Goal: Task Accomplishment & Management: Complete application form

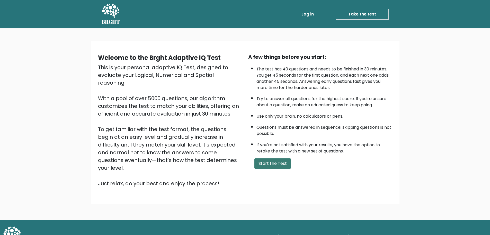
click at [277, 164] on button "Start the Test" at bounding box center [273, 163] width 37 height 10
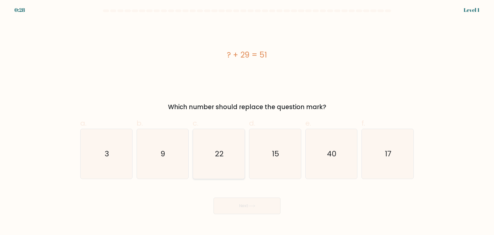
click at [218, 154] on text "22" at bounding box center [219, 153] width 9 height 10
click at [247, 121] on input "c. 22" at bounding box center [247, 118] width 0 height 3
radio input "true"
click at [243, 202] on button "Next" at bounding box center [247, 205] width 67 height 16
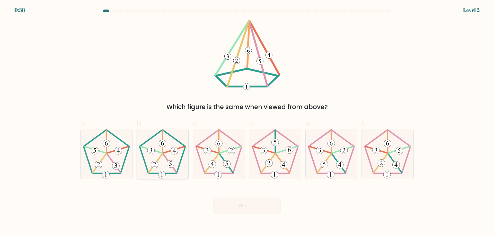
click at [163, 149] on 139 at bounding box center [163, 141] width 0 height 23
click at [247, 121] on input "b." at bounding box center [247, 118] width 0 height 3
radio input "true"
drag, startPoint x: 238, startPoint y: 204, endPoint x: 235, endPoint y: 203, distance: 3.1
click at [237, 203] on button "Next" at bounding box center [247, 205] width 67 height 16
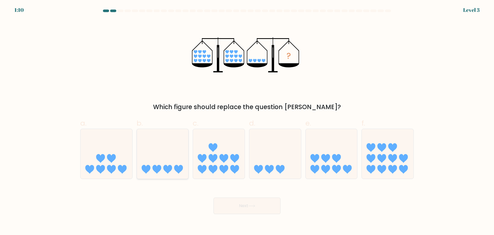
drag, startPoint x: 162, startPoint y: 145, endPoint x: 180, endPoint y: 172, distance: 32.7
click at [162, 147] on icon at bounding box center [163, 153] width 52 height 43
click at [247, 121] on input "b." at bounding box center [247, 118] width 0 height 3
radio input "true"
click at [236, 204] on button "Next" at bounding box center [247, 205] width 67 height 16
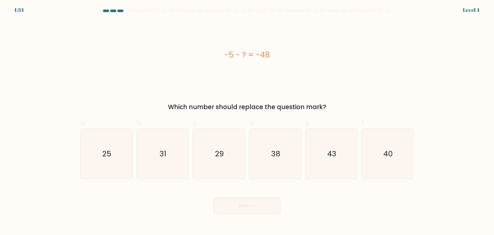
drag, startPoint x: 222, startPoint y: 54, endPoint x: 276, endPoint y: 60, distance: 54.4
click at [276, 62] on div "-5 - ? = -48" at bounding box center [247, 55] width 334 height 70
copy div "-5 - ? = -48"
click at [328, 150] on text "43" at bounding box center [331, 153] width 9 height 10
click at [247, 121] on input "e. 43" at bounding box center [247, 118] width 0 height 3
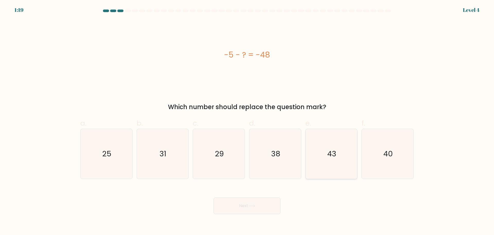
radio input "true"
click at [260, 207] on button "Next" at bounding box center [247, 205] width 67 height 16
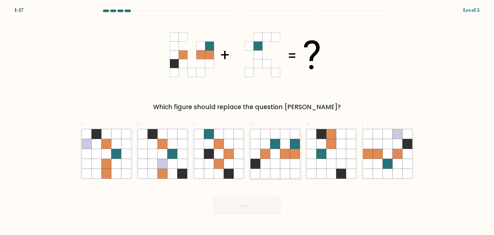
click at [285, 145] on icon at bounding box center [285, 143] width 10 height 10
click at [247, 121] on input "d." at bounding box center [247, 118] width 0 height 3
radio input "true"
click at [249, 200] on button "Next" at bounding box center [247, 205] width 67 height 16
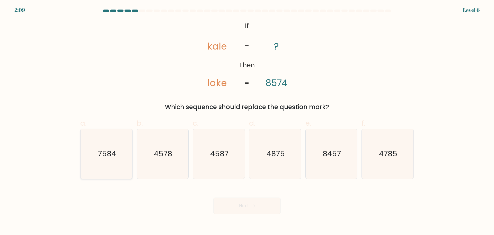
click at [106, 158] on text "7584" at bounding box center [107, 153] width 18 height 10
click at [247, 121] on input "a. 7584" at bounding box center [247, 118] width 0 height 3
radio input "true"
click at [261, 208] on button "Next" at bounding box center [247, 205] width 67 height 16
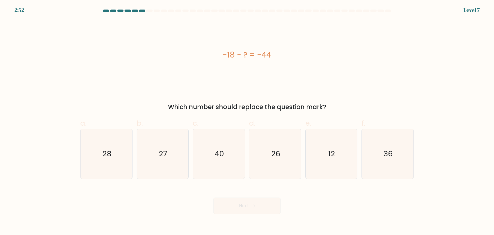
drag, startPoint x: 220, startPoint y: 56, endPoint x: 298, endPoint y: 62, distance: 79.0
click at [297, 56] on div "-18 - ? = -44" at bounding box center [247, 55] width 334 height 12
copy div "-18 - ? = -44"
drag, startPoint x: 268, startPoint y: 146, endPoint x: 263, endPoint y: 199, distance: 53.0
click at [267, 147] on icon "26" at bounding box center [275, 154] width 50 height 50
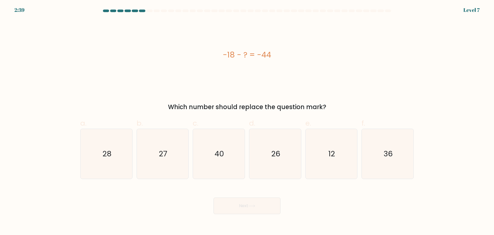
click at [247, 121] on input "d. 26" at bounding box center [247, 118] width 0 height 3
radio input "true"
click at [264, 202] on button "Next" at bounding box center [247, 205] width 67 height 16
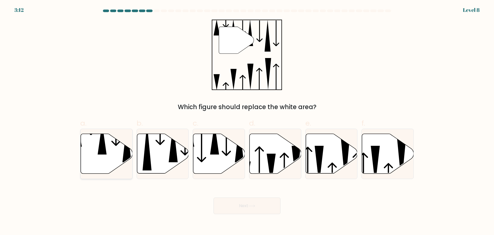
click at [117, 151] on icon at bounding box center [107, 153] width 52 height 40
click at [247, 121] on input "a." at bounding box center [247, 118] width 0 height 3
radio input "true"
click at [263, 206] on button "Next" at bounding box center [247, 205] width 67 height 16
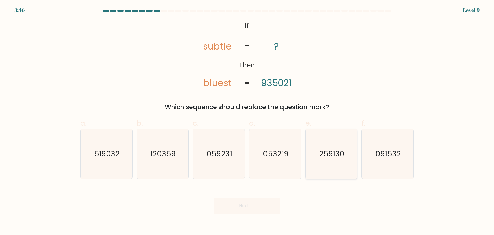
click at [331, 149] on text "259130" at bounding box center [331, 153] width 25 height 10
click at [247, 121] on input "e. 259130" at bounding box center [247, 118] width 0 height 3
radio input "true"
click at [268, 204] on button "Next" at bounding box center [247, 205] width 67 height 16
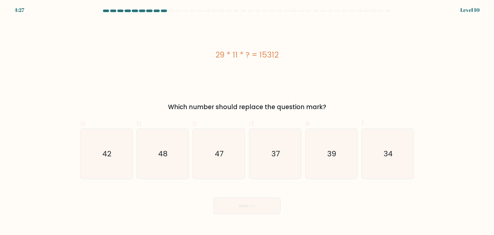
drag, startPoint x: 223, startPoint y: 53, endPoint x: 300, endPoint y: 54, distance: 77.0
click at [300, 54] on div "29 * 11 * ? = 15312" at bounding box center [247, 55] width 334 height 12
copy div "29 * 11 * ? = 15312"
click at [166, 153] on text "48" at bounding box center [163, 153] width 9 height 10
click at [247, 121] on input "b. 48" at bounding box center [247, 118] width 0 height 3
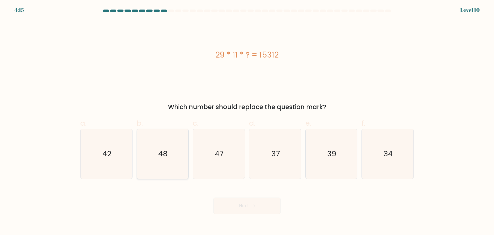
radio input "true"
click at [237, 204] on button "Next" at bounding box center [247, 205] width 67 height 16
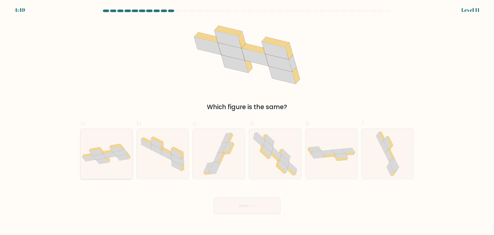
click at [112, 155] on icon at bounding box center [109, 155] width 13 height 6
click at [247, 121] on input "a." at bounding box center [247, 118] width 0 height 3
radio input "true"
click at [238, 201] on button "Next" at bounding box center [247, 205] width 67 height 16
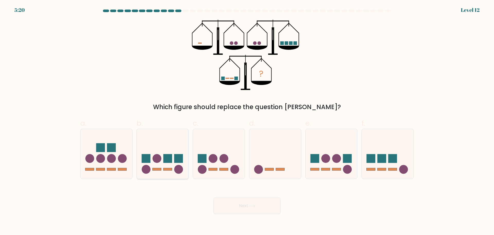
drag, startPoint x: 148, startPoint y: 157, endPoint x: 151, endPoint y: 159, distance: 4.2
click at [149, 157] on rect at bounding box center [146, 158] width 9 height 9
click at [247, 121] on input "b." at bounding box center [247, 118] width 0 height 3
radio input "true"
drag, startPoint x: 236, startPoint y: 202, endPoint x: 180, endPoint y: 201, distance: 55.4
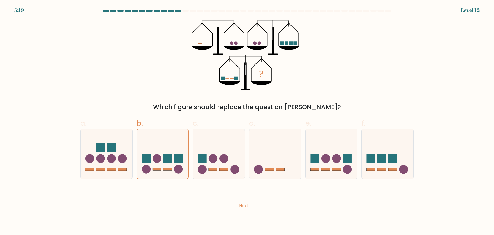
click at [236, 202] on button "Next" at bounding box center [247, 205] width 67 height 16
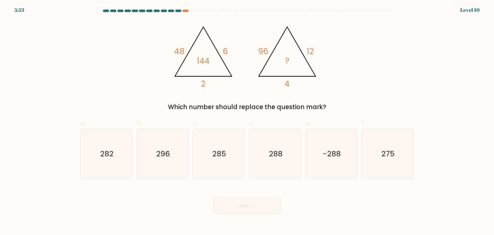
drag, startPoint x: 175, startPoint y: 50, endPoint x: 329, endPoint y: 103, distance: 163.1
click at [329, 103] on div "@import url('https://fonts.googleapis.com/css?family=Abril+Fatface:400,100,100i…" at bounding box center [247, 66] width 340 height 92
copy div "48 6 2 144 @import url('https://fonts.googleapis.com/css?family=Abril+Fatface:4…"
click at [276, 144] on icon "288" at bounding box center [275, 154] width 50 height 50
click at [247, 121] on input "d. 288" at bounding box center [247, 118] width 0 height 3
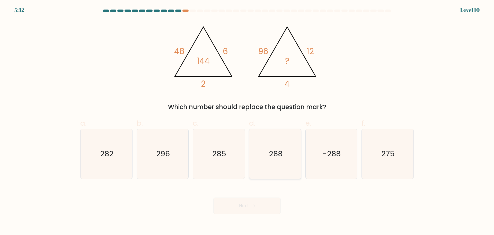
radio input "true"
click at [253, 207] on button "Next" at bounding box center [247, 205] width 67 height 16
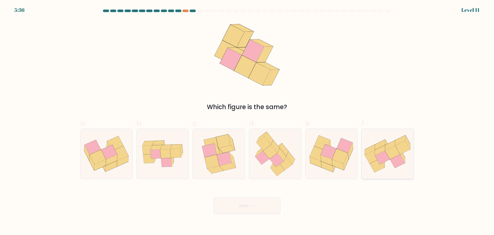
click at [399, 149] on icon at bounding box center [403, 147] width 15 height 13
click at [247, 121] on input "f." at bounding box center [247, 118] width 0 height 3
radio input "true"
click at [236, 205] on button "Next" at bounding box center [247, 205] width 67 height 16
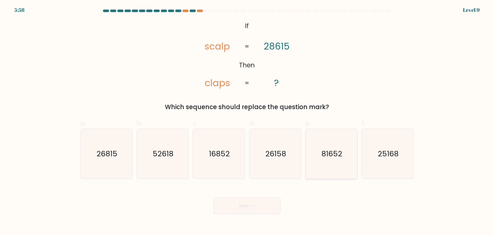
click at [342, 147] on icon "81652" at bounding box center [332, 154] width 50 height 50
click at [247, 121] on input "e. 81652" at bounding box center [247, 118] width 0 height 3
radio input "true"
click at [258, 202] on button "Next" at bounding box center [247, 205] width 67 height 16
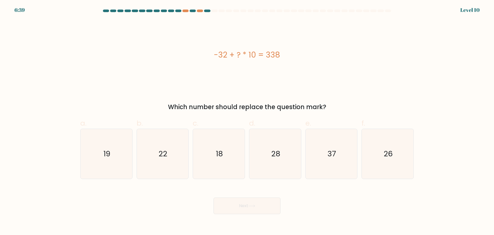
drag, startPoint x: 238, startPoint y: 54, endPoint x: 309, endPoint y: 61, distance: 72.2
click at [311, 53] on div "-32 + ? * 10 = 338" at bounding box center [247, 55] width 334 height 12
copy div "-32 + ? * 10 = 338"
click at [330, 155] on text "37" at bounding box center [332, 153] width 8 height 10
click at [247, 121] on input "e. 37" at bounding box center [247, 118] width 0 height 3
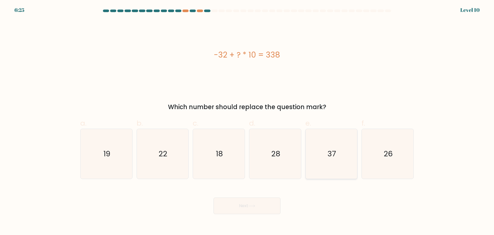
radio input "true"
click at [266, 206] on button "Next" at bounding box center [247, 205] width 67 height 16
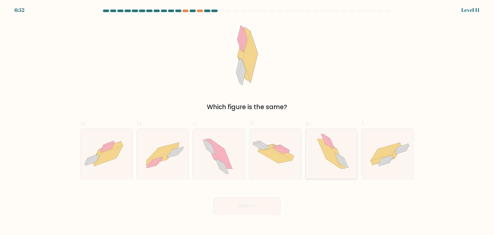
click at [332, 156] on icon at bounding box center [328, 153] width 23 height 29
click at [247, 121] on input "e." at bounding box center [247, 118] width 0 height 3
radio input "true"
click at [252, 208] on button "Next" at bounding box center [247, 205] width 67 height 16
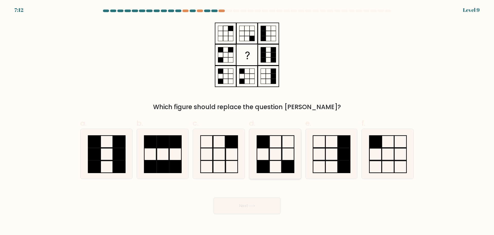
click at [282, 151] on rect at bounding box center [288, 154] width 12 height 12
click at [247, 121] on input "d." at bounding box center [247, 118] width 0 height 3
radio input "true"
click at [266, 205] on button "Next" at bounding box center [247, 205] width 67 height 16
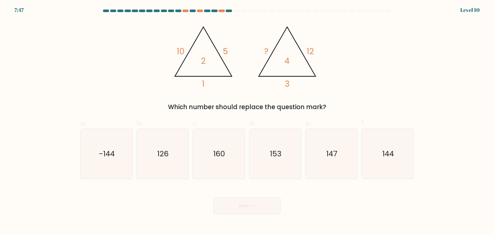
copy div "10 5 1 2 @import url('https://fonts.googleapis.com/css?family=Abril+Fatface:400…"
drag, startPoint x: 174, startPoint y: 49, endPoint x: 352, endPoint y: 89, distance: 182.4
click at [354, 93] on div "@import url('https://fonts.googleapis.com/css?family=Abril+Fatface:400,100,100i…" at bounding box center [247, 66] width 340 height 92
click at [135, 92] on div "@import url('https://fonts.googleapis.com/css?family=Abril+Fatface:400,100,100i…" at bounding box center [247, 66] width 340 height 92
click at [273, 158] on text "153" at bounding box center [276, 153] width 12 height 10
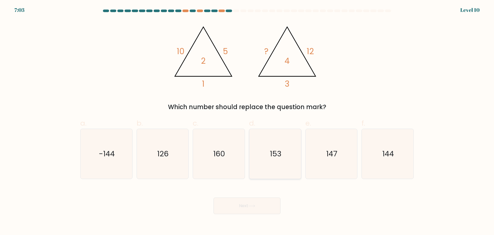
click at [247, 121] on input "d. 153" at bounding box center [247, 118] width 0 height 3
radio input "true"
click at [238, 200] on button "Next" at bounding box center [247, 205] width 67 height 16
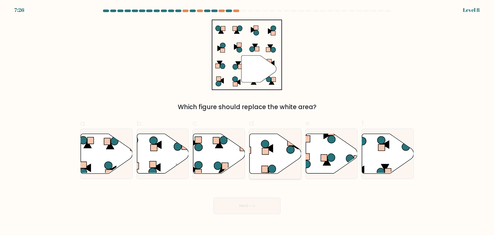
click at [276, 153] on icon at bounding box center [276, 153] width 52 height 40
click at [247, 121] on input "d." at bounding box center [247, 118] width 0 height 3
radio input "true"
click at [245, 201] on button "Next" at bounding box center [247, 205] width 67 height 16
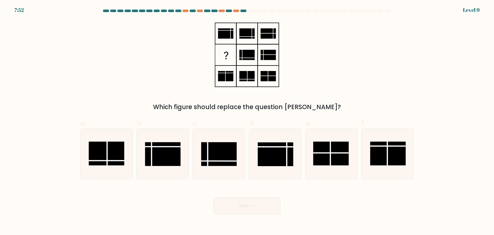
drag, startPoint x: 161, startPoint y: 155, endPoint x: 181, endPoint y: 183, distance: 34.7
click at [161, 155] on rect at bounding box center [163, 154] width 36 height 24
click at [247, 121] on input "b." at bounding box center [247, 118] width 0 height 3
radio input "true"
click at [242, 202] on button "Next" at bounding box center [247, 205] width 67 height 16
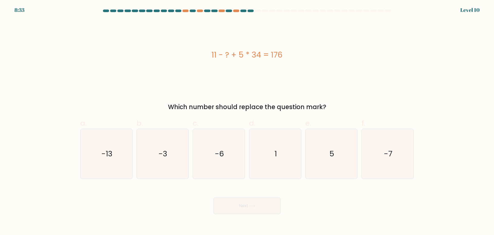
copy div "11 - ? + 5 * 34 = 176"
drag, startPoint x: 211, startPoint y: 55, endPoint x: 307, endPoint y: 60, distance: 95.9
click at [307, 60] on div "11 - ? + 5 * 34 = 176" at bounding box center [247, 55] width 334 height 12
drag, startPoint x: 330, startPoint y: 153, endPoint x: 327, endPoint y: 153, distance: 2.9
click at [331, 153] on text "5" at bounding box center [331, 153] width 5 height 10
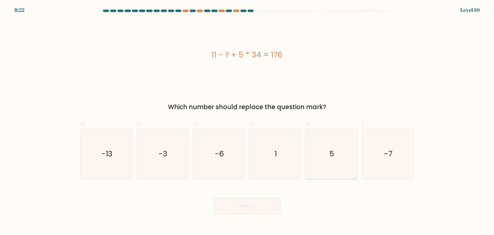
click at [247, 121] on input "e. 5" at bounding box center [247, 118] width 0 height 3
radio input "true"
click at [248, 204] on button "Next" at bounding box center [247, 205] width 67 height 16
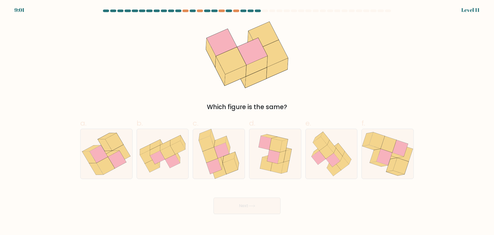
drag, startPoint x: 274, startPoint y: 154, endPoint x: 264, endPoint y: 193, distance: 40.5
click at [274, 157] on icon at bounding box center [273, 156] width 13 height 14
click at [247, 121] on input "d." at bounding box center [247, 118] width 0 height 3
radio input "true"
click at [260, 207] on button "Next" at bounding box center [247, 205] width 67 height 16
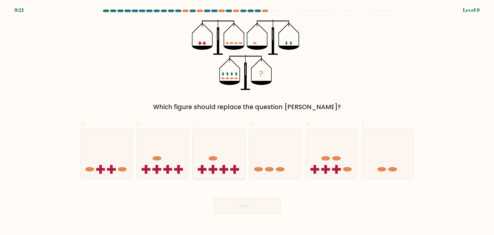
drag, startPoint x: 221, startPoint y: 159, endPoint x: 219, endPoint y: 197, distance: 38.2
click at [221, 159] on icon at bounding box center [219, 153] width 52 height 43
click at [247, 121] on input "c." at bounding box center [247, 118] width 0 height 3
radio input "true"
drag, startPoint x: 340, startPoint y: 145, endPoint x: 335, endPoint y: 156, distance: 12.5
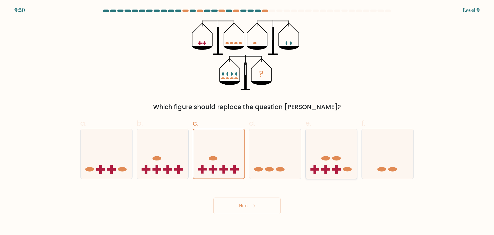
click at [340, 144] on icon at bounding box center [332, 153] width 52 height 43
click at [247, 121] on input "e." at bounding box center [247, 118] width 0 height 3
radio input "true"
click at [264, 204] on button "Next" at bounding box center [247, 205] width 67 height 16
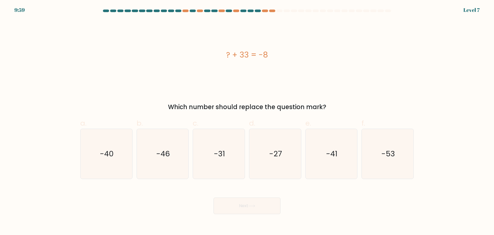
copy div "? + 33 = -8"
drag, startPoint x: 233, startPoint y: 55, endPoint x: 281, endPoint y: 58, distance: 48.0
click at [281, 58] on div "? + 33 = -8" at bounding box center [247, 55] width 334 height 12
click at [325, 148] on icon "-41" at bounding box center [332, 154] width 50 height 50
click at [247, 121] on input "e. -41" at bounding box center [247, 118] width 0 height 3
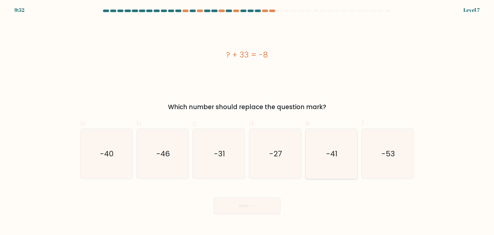
radio input "true"
click at [262, 204] on button "Next" at bounding box center [247, 205] width 67 height 16
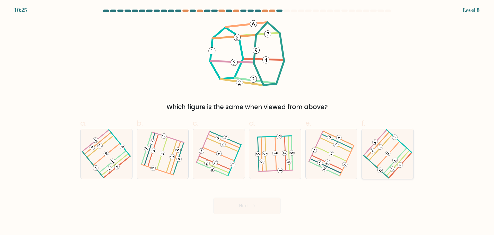
click at [374, 143] on 450 at bounding box center [374, 141] width 7 height 7
click at [247, 121] on input "f." at bounding box center [247, 118] width 0 height 3
radio input "true"
click at [263, 205] on button "Next" at bounding box center [247, 205] width 67 height 16
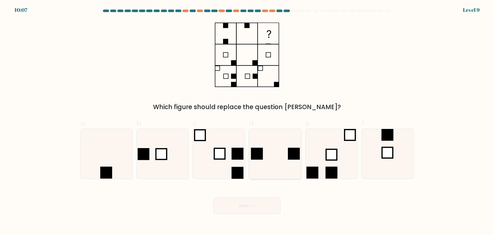
click at [274, 154] on icon at bounding box center [275, 154] width 50 height 50
click at [247, 121] on input "d." at bounding box center [247, 118] width 0 height 3
radio input "true"
click at [263, 203] on button "Next" at bounding box center [247, 205] width 67 height 16
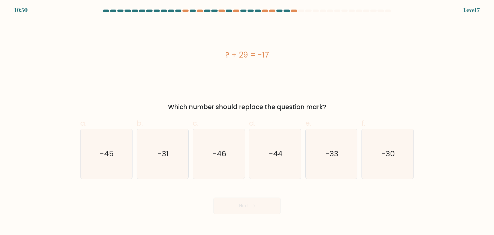
drag, startPoint x: 225, startPoint y: 54, endPoint x: 284, endPoint y: 55, distance: 59.5
click at [284, 55] on div "? + 29 = -17" at bounding box center [247, 55] width 334 height 12
copy div "? + 29 = -17"
click at [220, 157] on text "-46" at bounding box center [220, 153] width 14 height 10
click at [235, 201] on button "Next" at bounding box center [247, 205] width 67 height 16
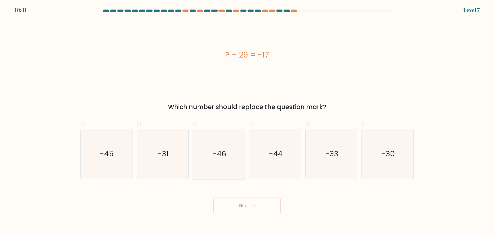
click at [224, 148] on text "-46" at bounding box center [220, 153] width 14 height 10
click at [247, 121] on input "c. -46" at bounding box center [247, 118] width 0 height 3
radio input "true"
click at [231, 214] on body "10:41 Level 7" at bounding box center [247, 117] width 494 height 235
click at [238, 205] on button "Next" at bounding box center [247, 205] width 67 height 16
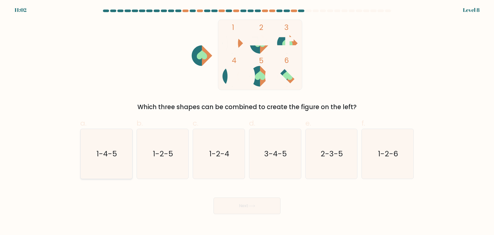
click at [106, 152] on text "1-4-5" at bounding box center [107, 153] width 21 height 10
click at [247, 121] on input "a. 1-4-5" at bounding box center [247, 118] width 0 height 3
radio input "true"
click at [256, 203] on button "Next" at bounding box center [247, 205] width 67 height 16
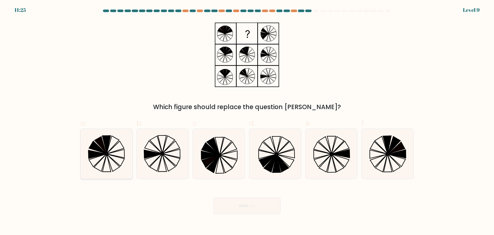
click at [117, 150] on icon at bounding box center [107, 154] width 50 height 50
click at [247, 121] on input "a." at bounding box center [247, 118] width 0 height 3
radio input "true"
click at [255, 205] on icon at bounding box center [252, 205] width 6 height 2
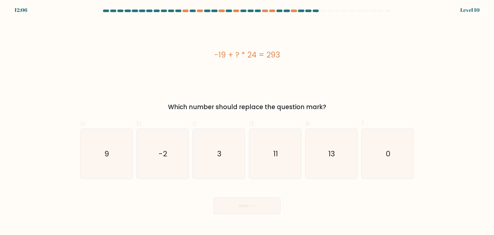
drag, startPoint x: 211, startPoint y: 56, endPoint x: 296, endPoint y: 53, distance: 85.0
click at [296, 53] on div "-19 + ? * 24 = 293" at bounding box center [247, 55] width 334 height 12
copy div "-19 + ? * 24 = 293"
click at [337, 146] on icon "13" at bounding box center [332, 154] width 50 height 50
click at [247, 121] on input "e. 13" at bounding box center [247, 118] width 0 height 3
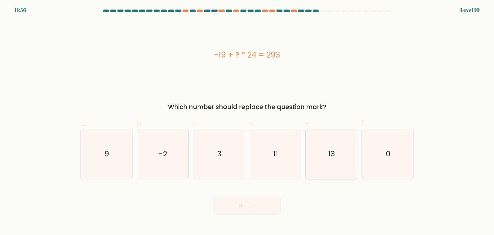
radio input "true"
click at [268, 209] on button "Next" at bounding box center [247, 205] width 67 height 16
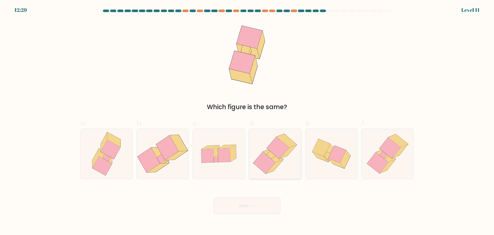
click at [280, 148] on icon at bounding box center [278, 147] width 22 height 22
click at [247, 121] on input "d." at bounding box center [247, 118] width 0 height 3
radio input "true"
click at [261, 205] on button "Next" at bounding box center [247, 205] width 67 height 16
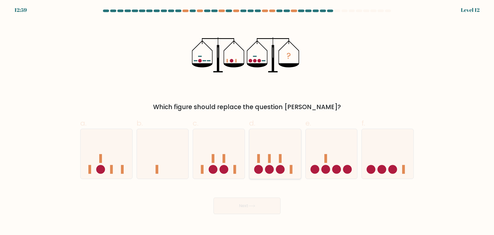
click at [257, 158] on icon at bounding box center [275, 153] width 52 height 43
click at [247, 121] on input "d." at bounding box center [247, 118] width 0 height 3
radio input "true"
click at [328, 155] on icon at bounding box center [332, 153] width 52 height 43
click at [247, 121] on input "e." at bounding box center [247, 118] width 0 height 3
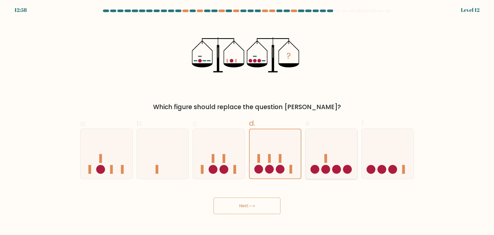
radio input "true"
click at [261, 203] on button "Next" at bounding box center [247, 205] width 67 height 16
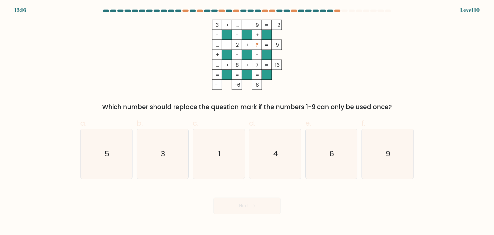
drag, startPoint x: 214, startPoint y: 25, endPoint x: 406, endPoint y: 98, distance: 205.4
click at [411, 105] on div "3 + ... - 9 -2 - - + ... - 2 + ? 9 + - - ... + 8 + 7 = 16 = = = = -1 -6 8 = Whi…" at bounding box center [247, 66] width 340 height 92
click at [155, 60] on div "3 + ... - 9 -2 - - + ... - 2 + ? 9 + - - ... + 8 + 7 = 16 = = = = -1 -6 8 = Whi…" at bounding box center [247, 66] width 340 height 92
drag, startPoint x: 277, startPoint y: 149, endPoint x: 273, endPoint y: 157, distance: 9.7
click at [277, 149] on text "4" at bounding box center [275, 153] width 5 height 10
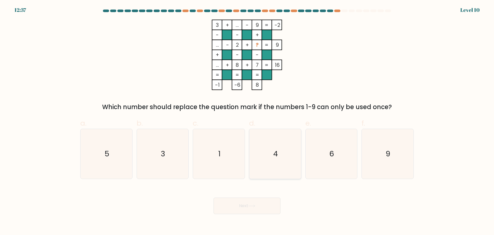
click at [247, 121] on input "d. 4" at bounding box center [247, 118] width 0 height 3
radio input "true"
click at [249, 211] on button "Next" at bounding box center [247, 205] width 67 height 16
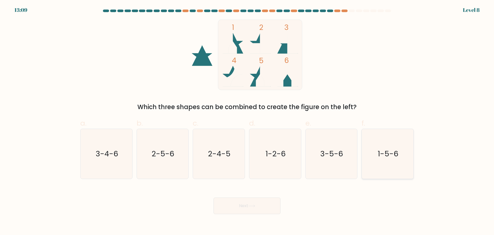
click at [383, 156] on text "1-5-6" at bounding box center [388, 153] width 21 height 10
click at [247, 121] on input "f. 1-5-6" at bounding box center [247, 118] width 0 height 3
radio input "true"
click at [227, 210] on button "Next" at bounding box center [247, 205] width 67 height 16
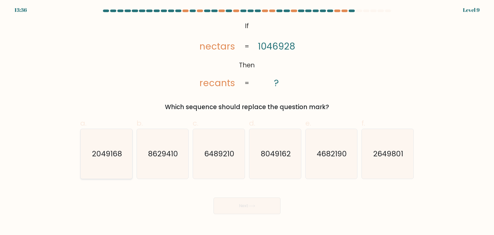
click at [100, 145] on icon "2049168" at bounding box center [107, 154] width 50 height 50
click at [247, 121] on input "a. 2049168" at bounding box center [247, 118] width 0 height 3
radio input "true"
click at [242, 205] on button "Next" at bounding box center [247, 205] width 67 height 16
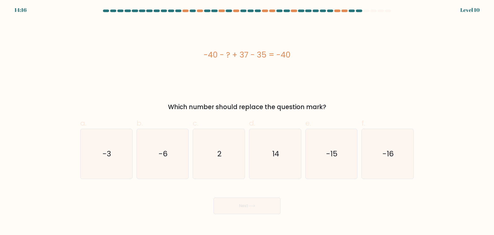
drag, startPoint x: 197, startPoint y: 53, endPoint x: 336, endPoint y: 14, distance: 143.9
click at [354, 44] on div "-40 - ? + 37 - 35 = -40" at bounding box center [247, 55] width 334 height 70
click at [219, 149] on text "2" at bounding box center [219, 153] width 4 height 10
click at [247, 121] on input "c. 2" at bounding box center [247, 118] width 0 height 3
radio input "true"
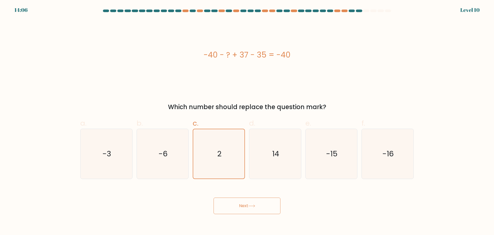
click at [237, 204] on button "Next" at bounding box center [247, 205] width 67 height 16
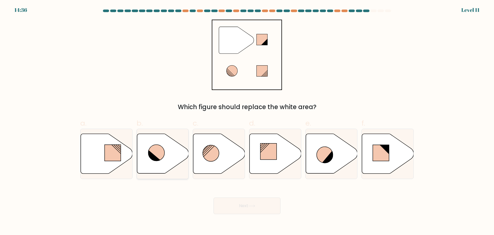
click at [155, 150] on icon at bounding box center [156, 152] width 16 height 16
click at [247, 121] on input "b." at bounding box center [247, 118] width 0 height 3
radio input "true"
drag, startPoint x: 242, startPoint y: 207, endPoint x: 219, endPoint y: 213, distance: 23.9
click at [242, 206] on button "Next" at bounding box center [247, 205] width 67 height 16
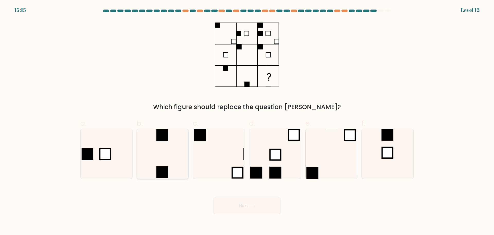
click at [160, 155] on icon at bounding box center [163, 154] width 50 height 50
click at [247, 121] on input "b." at bounding box center [247, 118] width 0 height 3
radio input "true"
click at [268, 207] on button "Next" at bounding box center [247, 205] width 67 height 16
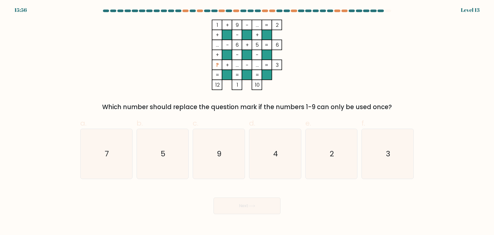
drag, startPoint x: 215, startPoint y: 154, endPoint x: 225, endPoint y: 183, distance: 30.6
click at [215, 155] on icon "9" at bounding box center [219, 154] width 50 height 50
click at [247, 121] on input "c. 9" at bounding box center [247, 118] width 0 height 3
radio input "true"
click at [237, 207] on button "Next" at bounding box center [247, 205] width 67 height 16
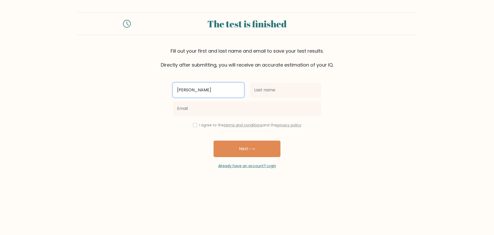
click at [192, 91] on input "ken" at bounding box center [208, 90] width 71 height 14
type input "KENMEL"
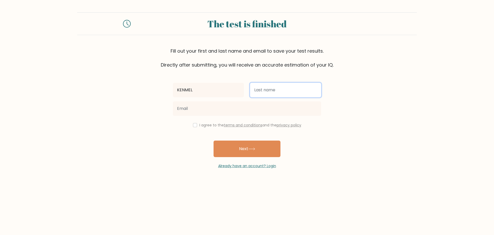
click at [272, 85] on input "text" at bounding box center [285, 90] width 71 height 14
type input "[PERSON_NAME]"
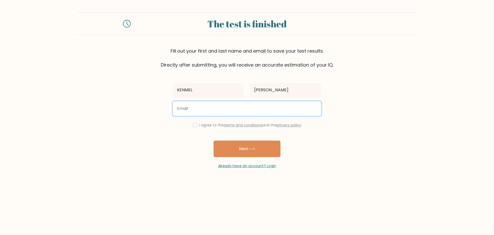
click at [224, 112] on input "email" at bounding box center [247, 108] width 148 height 14
type input "kenmelsantiago06@gmail.com"
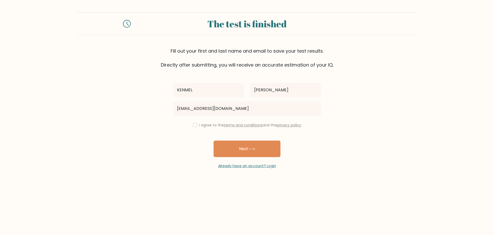
click at [188, 123] on div "I agree to the terms and conditions and the privacy policy" at bounding box center [247, 125] width 154 height 6
click at [194, 126] on input "checkbox" at bounding box center [195, 125] width 4 height 4
checkbox input "true"
click at [238, 146] on button "Next" at bounding box center [247, 148] width 67 height 16
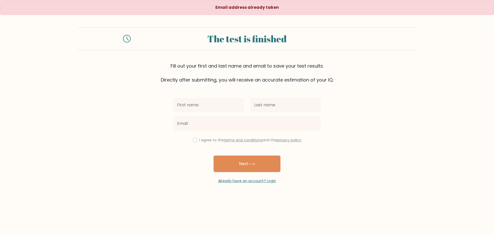
click at [198, 107] on input "text" at bounding box center [208, 105] width 71 height 14
type input "KENMEL"
click at [261, 108] on input "text" at bounding box center [285, 105] width 71 height 14
type input "[PERSON_NAME]"
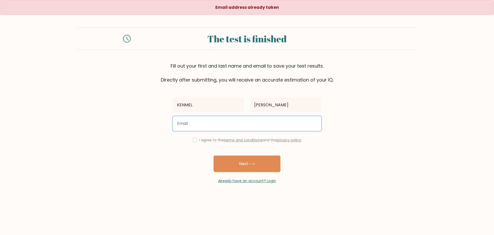
click at [219, 125] on input "email" at bounding box center [247, 123] width 148 height 14
type input "kuyaken2222@gmail.com"
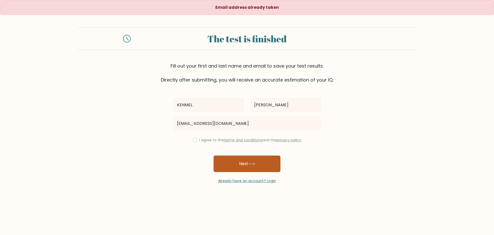
click at [256, 168] on button "Next" at bounding box center [247, 163] width 67 height 16
click at [194, 140] on input "checkbox" at bounding box center [195, 140] width 4 height 4
checkbox input "true"
click at [246, 159] on button "Next" at bounding box center [247, 163] width 67 height 16
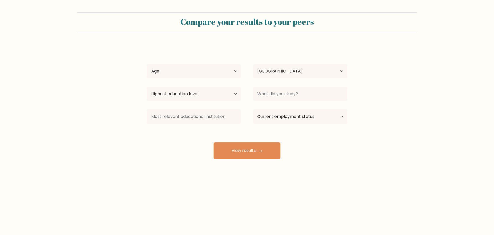
select select "PH"
click at [268, 89] on input at bounding box center [300, 93] width 94 height 14
click at [190, 90] on select "Highest education level No schooling Primary Lower Secondary Upper Secondary Oc…" at bounding box center [194, 93] width 94 height 14
click at [141, 128] on form "Compare your results to your peers [PERSON_NAME] Age Under [DEMOGRAPHIC_DATA] […" at bounding box center [247, 85] width 494 height 146
click at [313, 116] on select "Current employment status Employed Student Retired Other / prefer not to answer" at bounding box center [300, 116] width 94 height 14
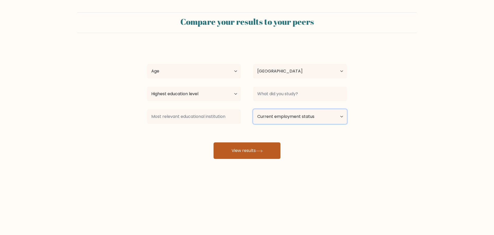
select select "other"
click at [253, 109] on select "Current employment status Employed Student Retired Other / prefer not to answer" at bounding box center [300, 116] width 94 height 14
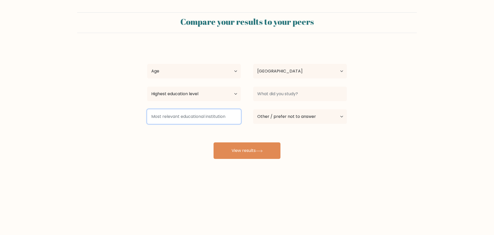
click at [209, 117] on input at bounding box center [194, 116] width 94 height 14
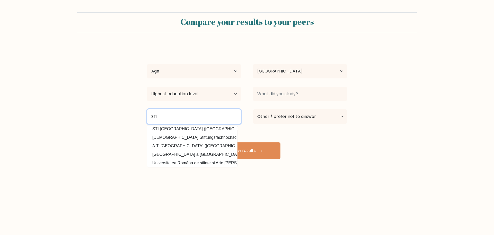
scroll to position [50, 0]
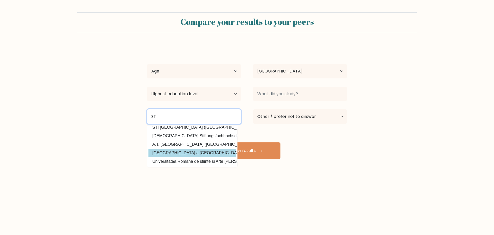
type input "S"
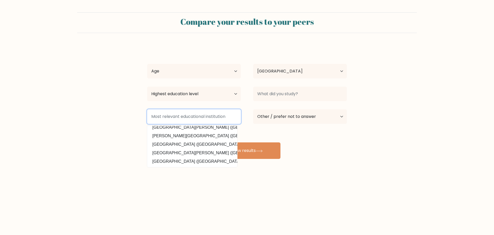
scroll to position [0, 0]
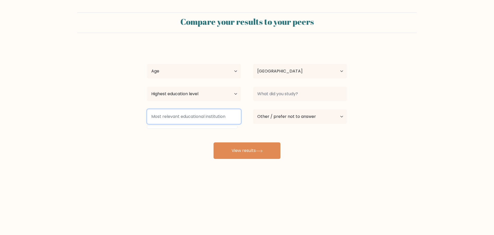
click at [199, 113] on input at bounding box center [194, 116] width 94 height 14
click at [206, 116] on input at bounding box center [194, 116] width 94 height 14
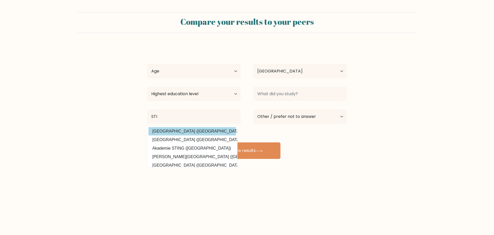
click at [194, 131] on option "Universitas Stikubank (Indonesia)" at bounding box center [193, 131] width 88 height 8
type input "[GEOGRAPHIC_DATA]"
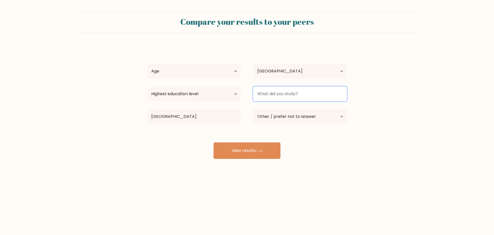
click at [282, 97] on input at bounding box center [300, 93] width 94 height 14
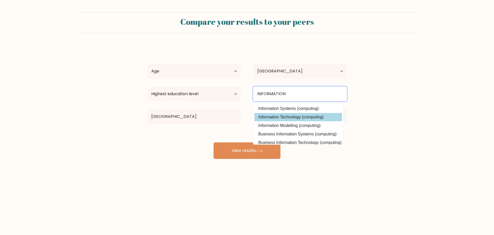
type input "INFORMATION"
click at [282, 117] on div "KENMEL SANTIAGO Age Under 18 years old 18-24 years old 25-34 years old 35-44 ye…" at bounding box center [247, 101] width 206 height 113
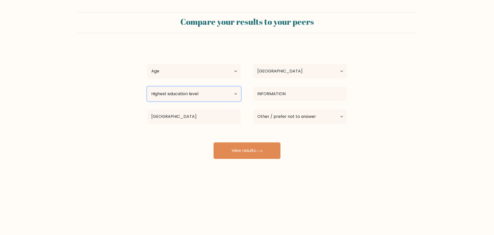
click at [190, 97] on select "Highest education level No schooling Primary Lower Secondary Upper Secondary Oc…" at bounding box center [194, 93] width 94 height 14
select select "primary"
click at [147, 86] on select "Highest education level No schooling Primary Lower Secondary Upper Secondary Oc…" at bounding box center [194, 93] width 94 height 14
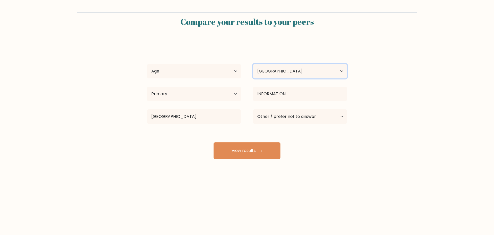
click at [306, 71] on select "Country Afghanistan Albania Algeria American Samoa Andorra Angola Anguilla Anta…" at bounding box center [300, 71] width 94 height 14
click at [253, 64] on select "Country Afghanistan Albania Algeria American Samoa Andorra Angola Anguilla Anta…" at bounding box center [300, 71] width 94 height 14
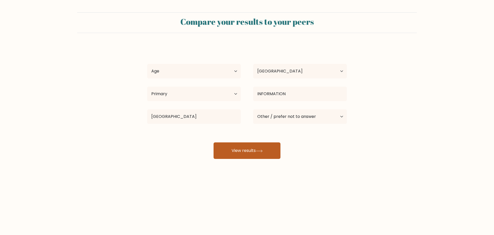
click at [258, 153] on button "View results" at bounding box center [247, 150] width 67 height 16
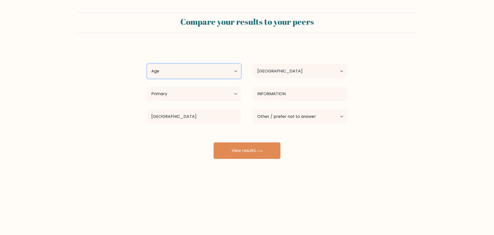
click at [186, 66] on select "Age Under 18 years old 18-24 years old 25-34 years old 35-44 years old 45-54 ye…" at bounding box center [194, 71] width 94 height 14
select select "35_44"
click at [147, 64] on select "Age Under 18 years old 18-24 years old 25-34 years old 35-44 years old 45-54 ye…" at bounding box center [194, 71] width 94 height 14
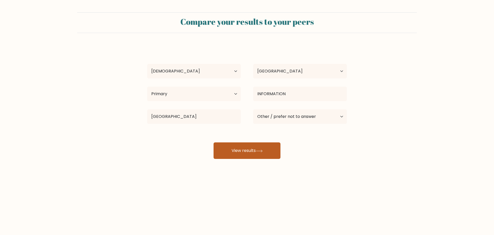
click at [254, 150] on button "View results" at bounding box center [247, 150] width 67 height 16
